Goal: Communication & Community: Answer question/provide support

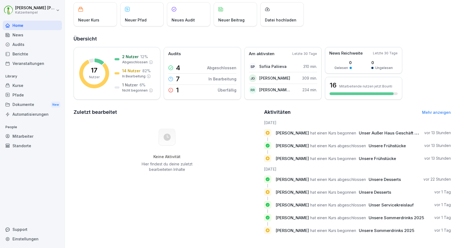
scroll to position [34, 0]
click at [431, 113] on link "Mehr anzeigen" at bounding box center [436, 112] width 29 height 5
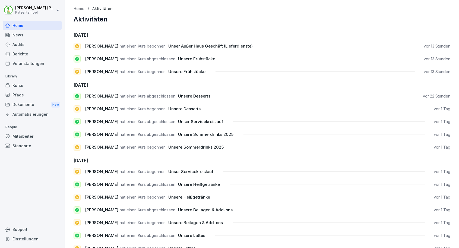
click at [35, 58] on div "Berichte" at bounding box center [32, 53] width 59 height 9
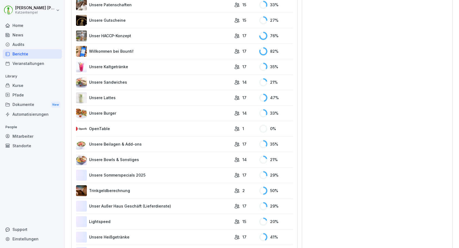
scroll to position [212, 0]
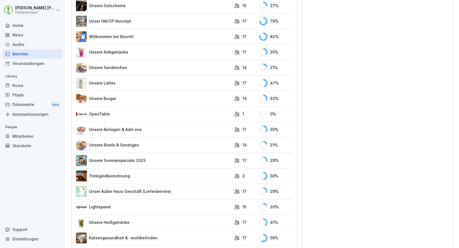
click at [159, 205] on link "Lightspeed" at bounding box center [153, 206] width 155 height 11
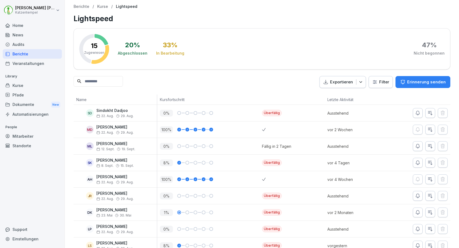
click at [410, 79] on p "Erinnerung senden" at bounding box center [426, 82] width 39 height 6
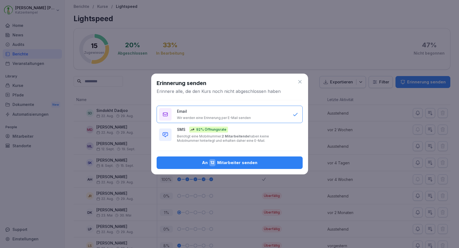
click at [253, 129] on div "SMS 92% Öffnungsrate Benötigt eine Mobilnummer. 2 Mitarbeitende haben keine Mob…" at bounding box center [232, 134] width 110 height 16
click at [247, 163] on div "An 12 Mitarbeiter senden" at bounding box center [229, 162] width 137 height 7
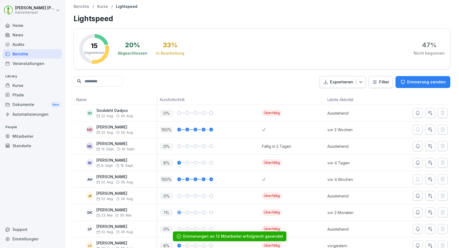
click at [47, 53] on div "Berichte" at bounding box center [32, 53] width 59 height 9
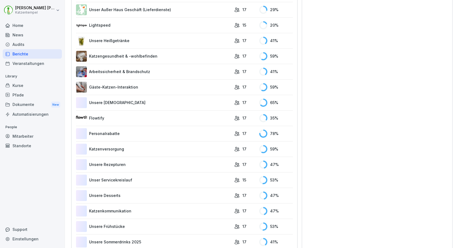
scroll to position [403, 0]
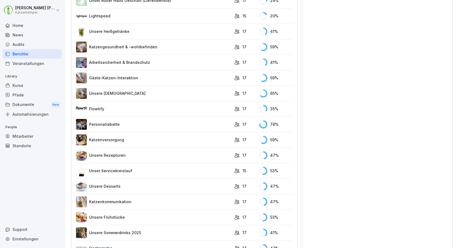
click at [157, 127] on link "Personalrabatte" at bounding box center [153, 124] width 155 height 11
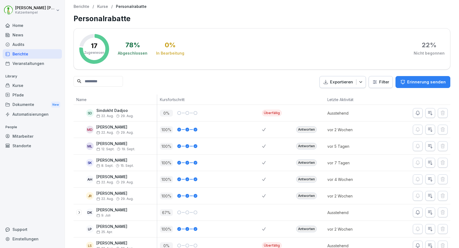
click at [418, 84] on p "Erinnerung senden" at bounding box center [426, 82] width 39 height 6
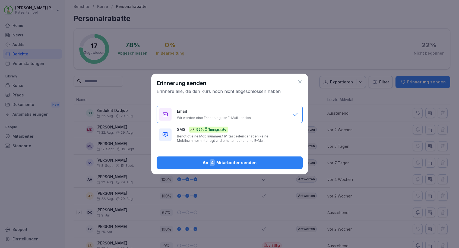
click at [266, 140] on p "Benötigt eine Mobilnummer. 1 Mitarbeitende haben keine Mobilnummer hinterlegt u…" at bounding box center [232, 138] width 110 height 9
click at [237, 163] on div "An 4 Mitarbeiter senden" at bounding box center [229, 162] width 137 height 7
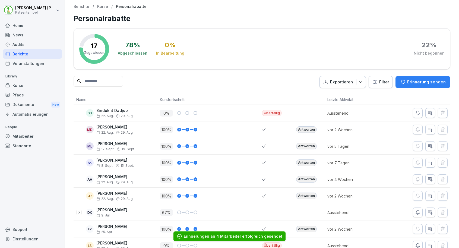
click at [51, 56] on div "Berichte" at bounding box center [32, 53] width 59 height 9
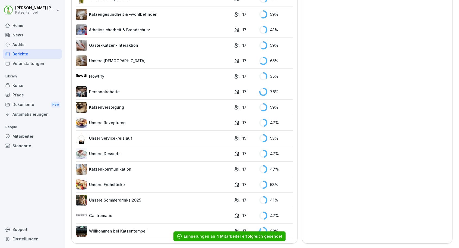
scroll to position [435, 0]
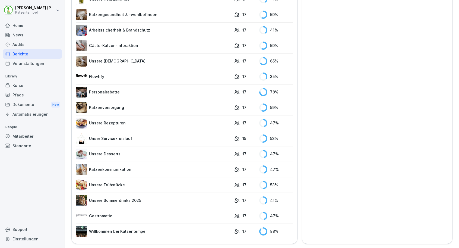
click at [159, 169] on link "Katzenkommunikation" at bounding box center [153, 169] width 155 height 11
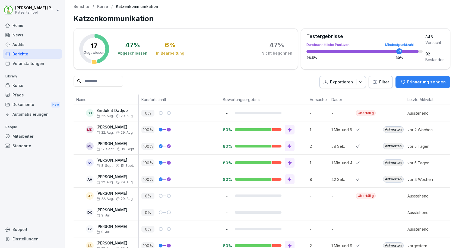
click at [415, 84] on p "Erinnerung senden" at bounding box center [426, 82] width 39 height 6
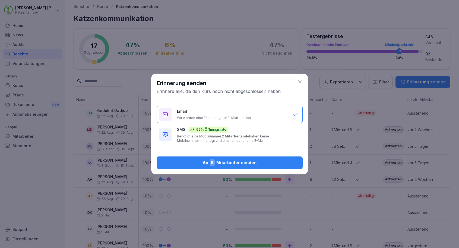
click at [259, 139] on p "Benötigt eine Mobilnummer. 2 Mitarbeitende haben keine Mobilnummer hinterlegt u…" at bounding box center [232, 138] width 110 height 9
click at [259, 165] on div "An 9 Mitarbeiter senden" at bounding box center [229, 162] width 137 height 7
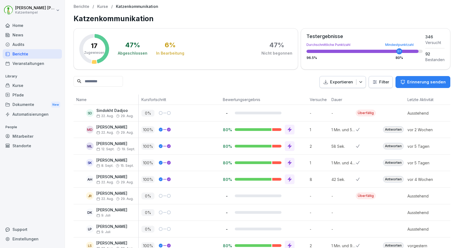
click at [35, 54] on div "Berichte" at bounding box center [32, 53] width 59 height 9
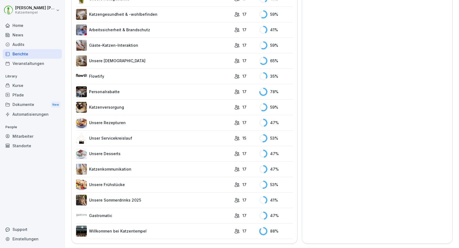
scroll to position [435, 0]
click at [165, 226] on link "Willkommen bei Katzentempel" at bounding box center [153, 231] width 155 height 11
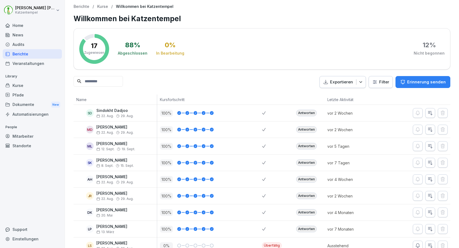
click at [307, 177] on div "Antworten" at bounding box center [306, 179] width 21 height 7
click at [307, 161] on div "Antworten" at bounding box center [306, 162] width 21 height 7
click at [306, 145] on div "Antworten" at bounding box center [306, 146] width 21 height 7
click at [304, 128] on div "Antworten" at bounding box center [306, 129] width 21 height 7
click at [305, 115] on div "Antworten" at bounding box center [306, 113] width 21 height 7
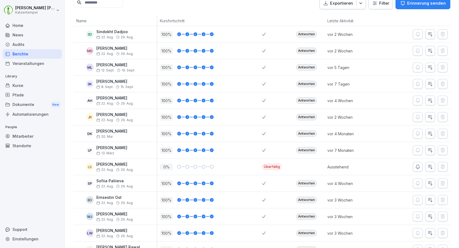
scroll to position [91, 0]
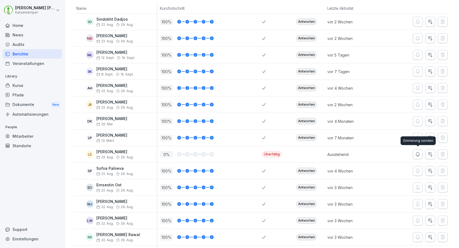
click at [418, 155] on icon "button" at bounding box center [417, 153] width 5 height 5
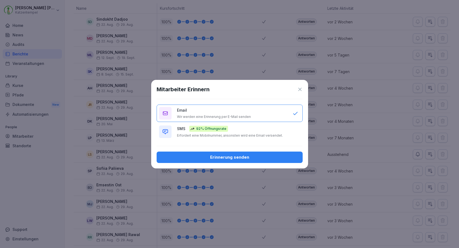
click at [274, 131] on div "SMS 92% Öffnungsrate Erfordert eine Mobilnummer, ansonsten wird eine Email vers…" at bounding box center [232, 132] width 110 height 12
click at [264, 155] on div "Erinnerung senden" at bounding box center [229, 157] width 137 height 6
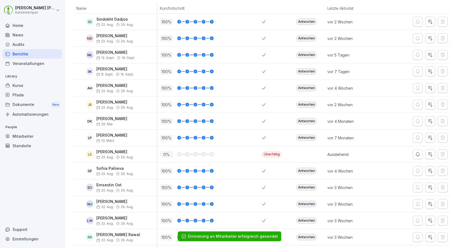
click at [305, 169] on div "Antworten" at bounding box center [306, 170] width 21 height 7
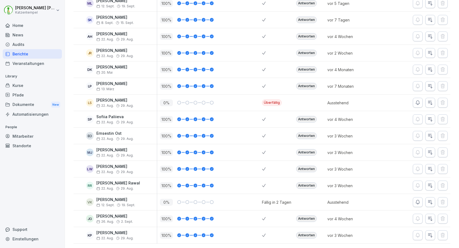
scroll to position [142, 0]
click at [311, 184] on div "Antworten" at bounding box center [306, 185] width 21 height 7
click at [308, 167] on div "Antworten" at bounding box center [306, 169] width 21 height 7
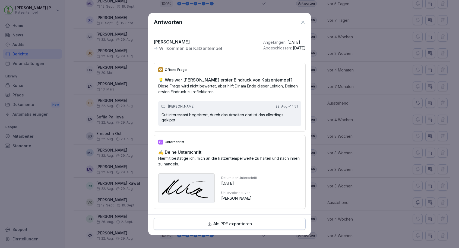
click at [307, 153] on div "Antworten [PERSON_NAME] Willkommen bei Katzentempel Angefangen : [DATE] Abgesch…" at bounding box center [229, 113] width 163 height 201
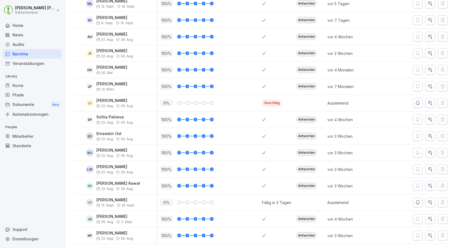
click at [306, 152] on div "Antworten" at bounding box center [306, 152] width 21 height 7
click at [307, 135] on div "Antworten" at bounding box center [306, 136] width 21 height 7
click at [306, 115] on div "Antworten" at bounding box center [308, 119] width 31 height 16
click at [306, 118] on div "Antworten" at bounding box center [306, 119] width 21 height 7
click at [308, 220] on div "Antworten" at bounding box center [306, 218] width 21 height 7
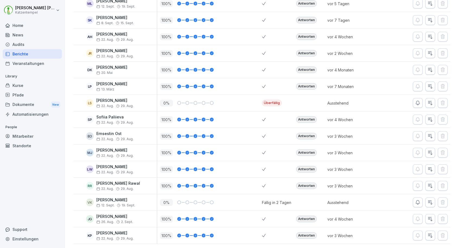
click at [307, 234] on div "Antworten" at bounding box center [306, 235] width 21 height 7
click at [55, 55] on div "Berichte" at bounding box center [32, 53] width 59 height 9
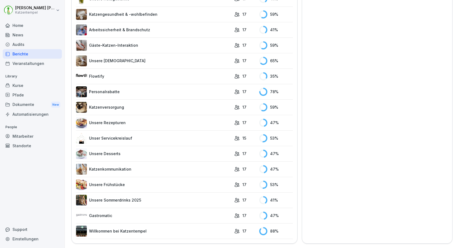
scroll to position [435, 0]
click at [231, 233] on td "17" at bounding box center [243, 230] width 25 height 15
click at [139, 232] on link "Willkommen bei Katzentempel" at bounding box center [153, 231] width 155 height 11
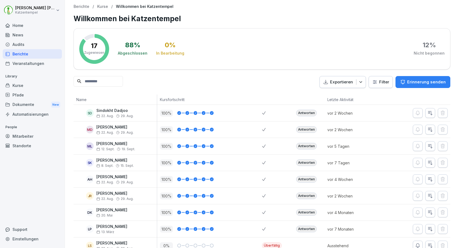
click at [424, 79] on p "Erinnerung senden" at bounding box center [426, 82] width 39 height 6
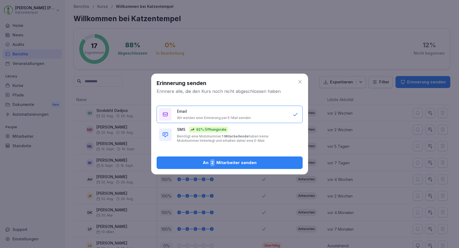
click at [246, 133] on div "SMS 92% Öffnungsrate Benötigt eine Mobilnummer. 1 Mitarbeitende haben keine Mob…" at bounding box center [232, 134] width 110 height 16
click at [238, 161] on div "An 2 Mitarbeiter senden" at bounding box center [229, 162] width 137 height 7
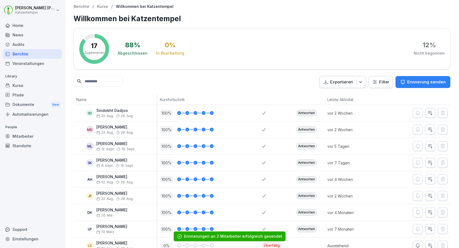
click at [50, 55] on div "Berichte" at bounding box center [32, 53] width 59 height 9
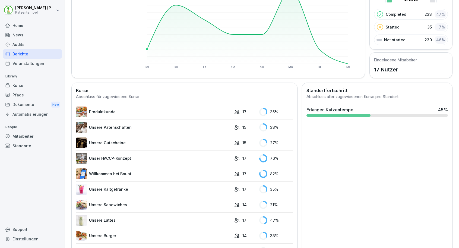
scroll to position [122, 0]
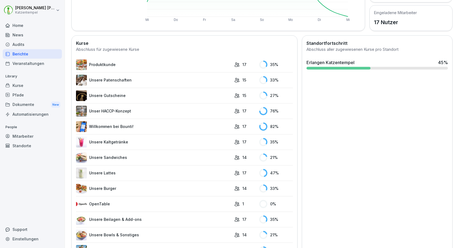
click at [175, 110] on link "Unser HACCP-Konzept" at bounding box center [153, 111] width 155 height 11
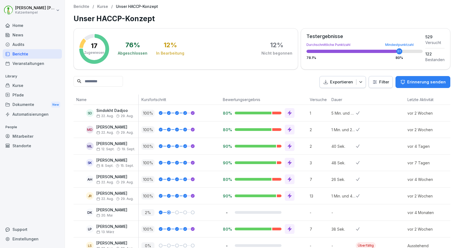
click at [417, 81] on p "Erinnerung senden" at bounding box center [426, 82] width 39 height 6
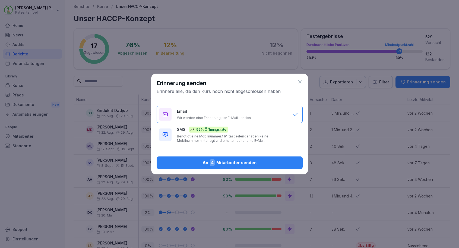
click at [264, 133] on div "SMS 92% Öffnungsrate Benötigt eine Mobilnummer. 1 Mitarbeitende haben keine Mob…" at bounding box center [232, 134] width 110 height 16
click at [247, 161] on div "An 4 Mitarbeiter senden" at bounding box center [229, 162] width 137 height 7
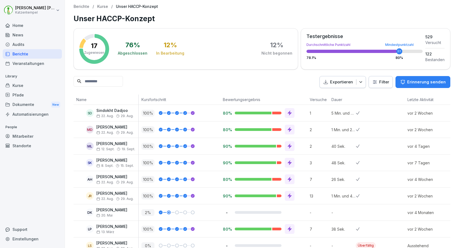
click at [54, 55] on div "Berichte" at bounding box center [32, 53] width 59 height 9
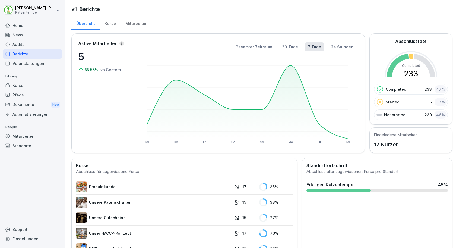
click at [32, 21] on div "Home" at bounding box center [32, 25] width 59 height 9
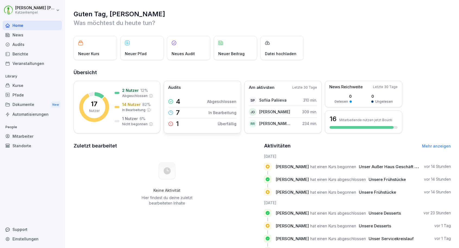
click at [225, 123] on p "Überfällig" at bounding box center [227, 124] width 19 height 6
click at [186, 114] on div "7 In Bearbeitung" at bounding box center [202, 112] width 68 height 11
click at [319, 37] on div "Neuer Kurs Neuer Pfad Neues Audit Neuer Beitrag Datei hochladen" at bounding box center [262, 48] width 377 height 24
click at [24, 24] on div "Home" at bounding box center [32, 25] width 59 height 9
